Goal: Find specific page/section: Find specific page/section

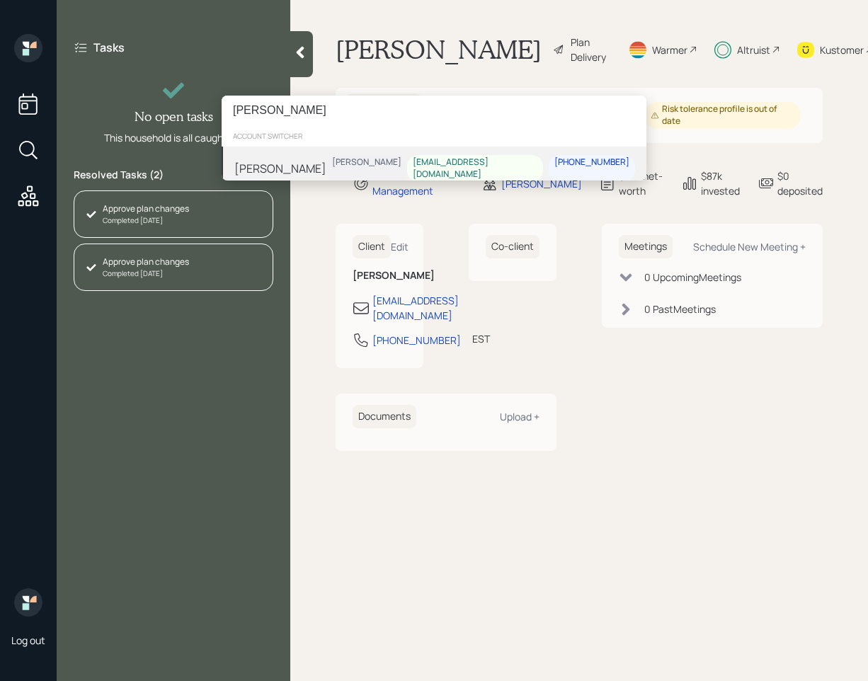
type input "[PERSON_NAME]"
click at [382, 159] on div "Jackie Burris Eric Schwartz jhburris047@gmail.com 470-421-4802" at bounding box center [434, 169] width 425 height 44
